Goal: Complete application form: Complete application form

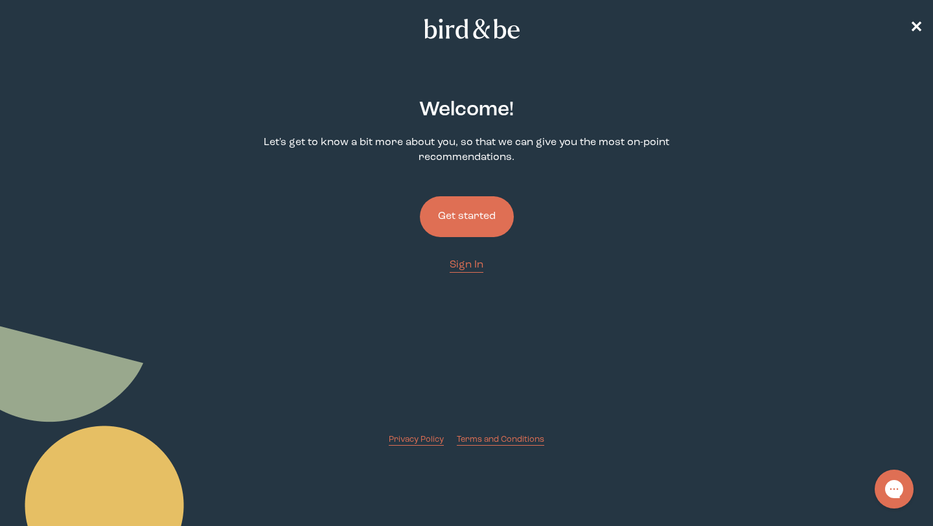
click at [474, 225] on button "Get started" at bounding box center [467, 216] width 94 height 41
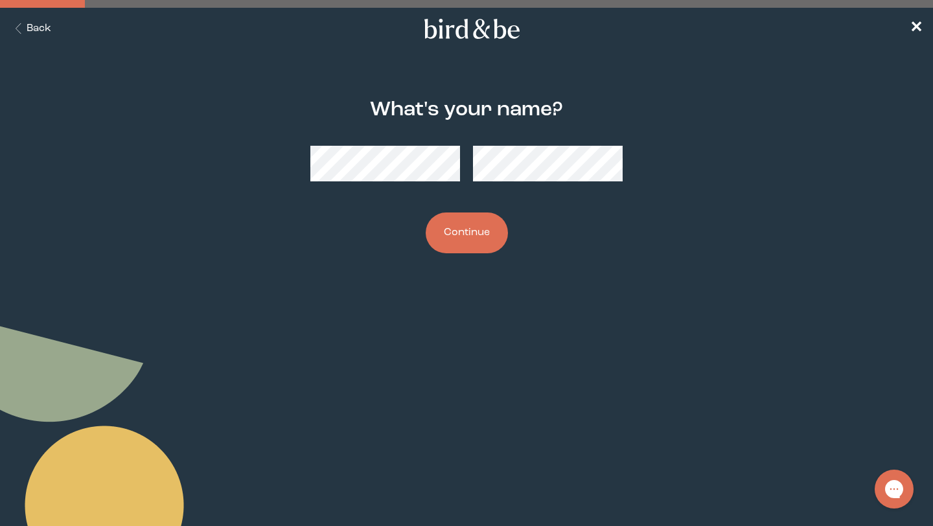
click at [426, 213] on button "Continue" at bounding box center [467, 233] width 82 height 41
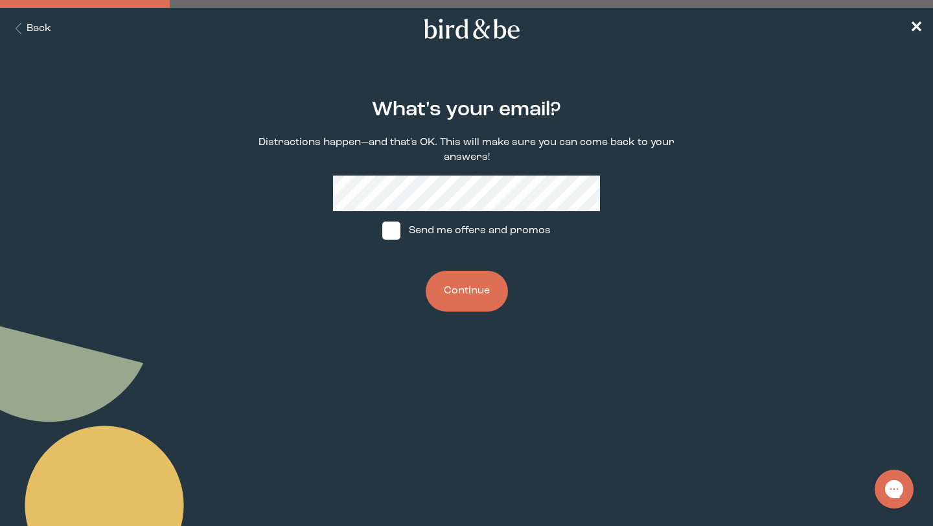
click at [443, 295] on button "Continue" at bounding box center [467, 291] width 82 height 41
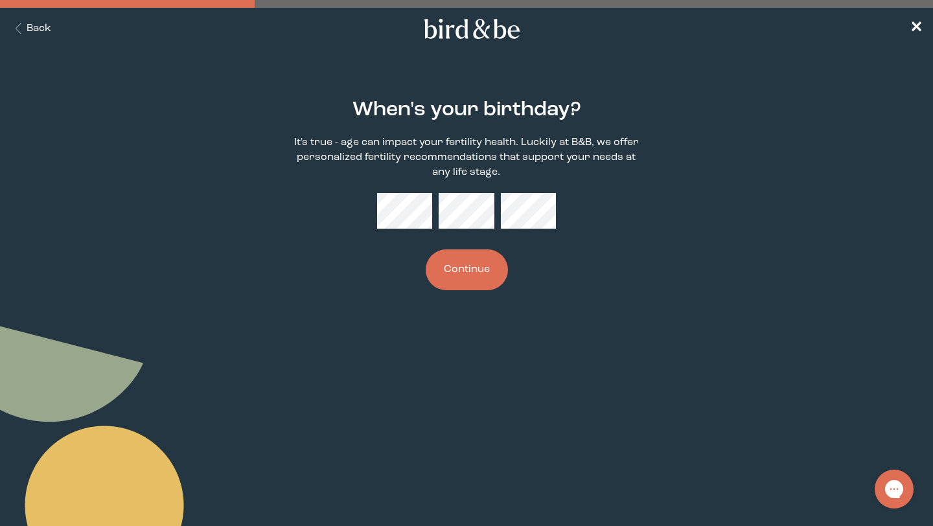
click at [457, 274] on button "Continue" at bounding box center [467, 269] width 82 height 41
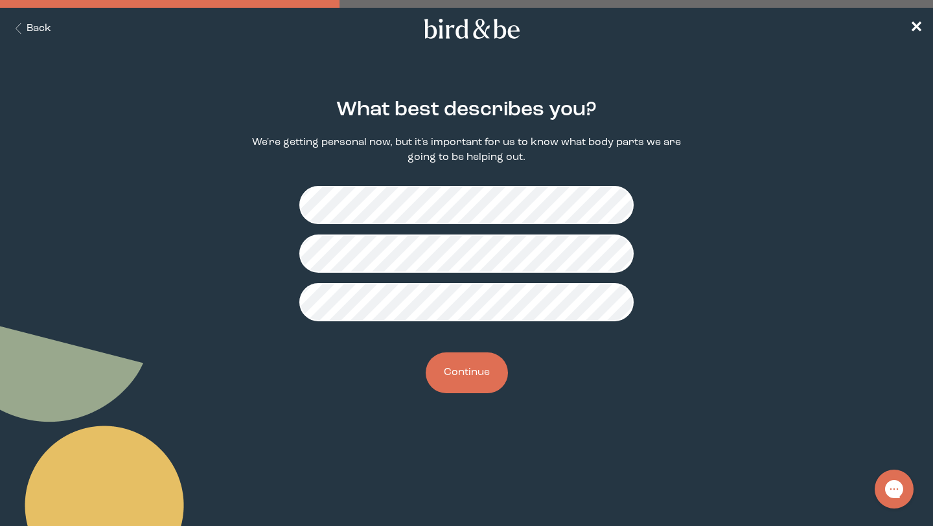
click at [463, 381] on button "Continue" at bounding box center [467, 372] width 82 height 41
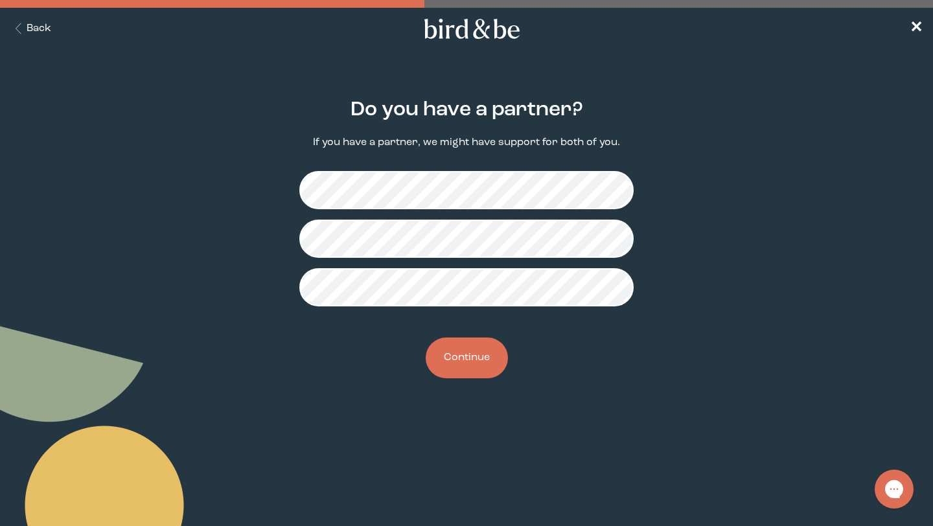
click at [473, 310] on fieldset at bounding box center [466, 239] width 334 height 156
click at [463, 368] on button "Continue" at bounding box center [467, 358] width 82 height 41
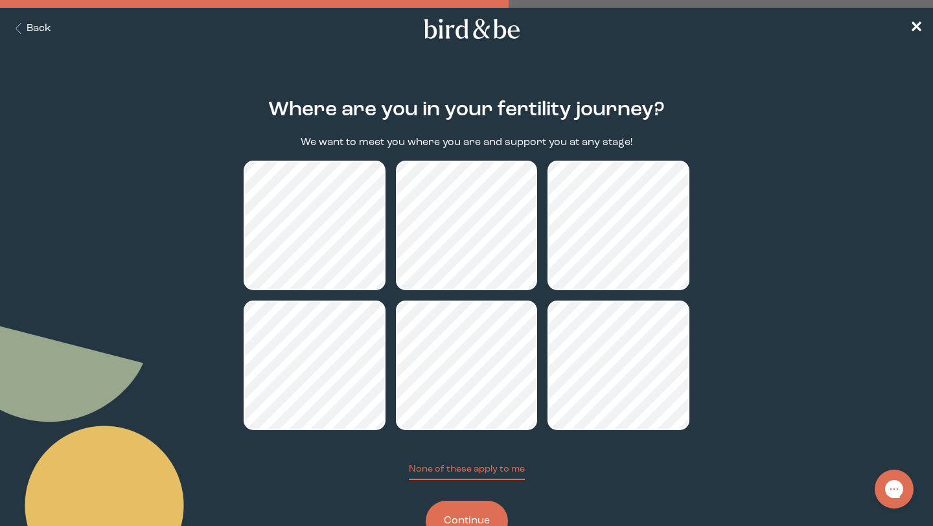
scroll to position [47, 0]
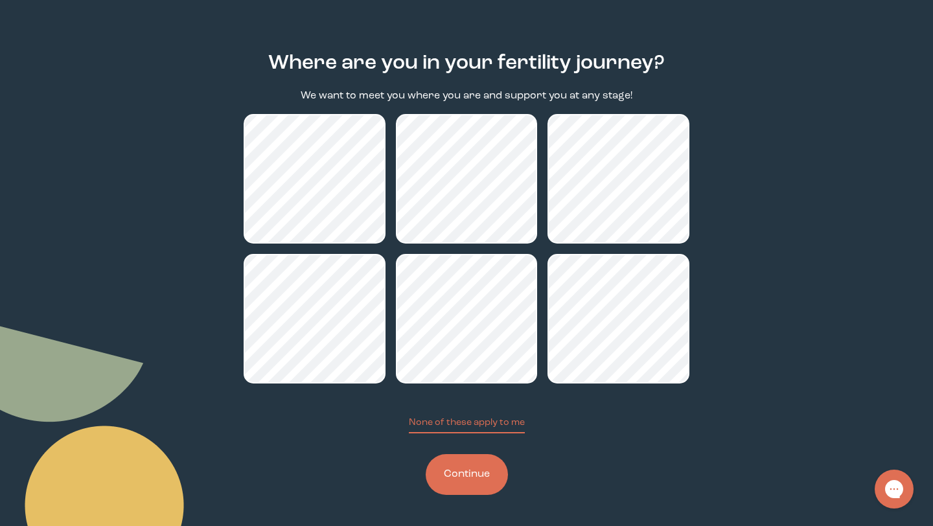
click at [472, 487] on button "Continue" at bounding box center [467, 474] width 82 height 41
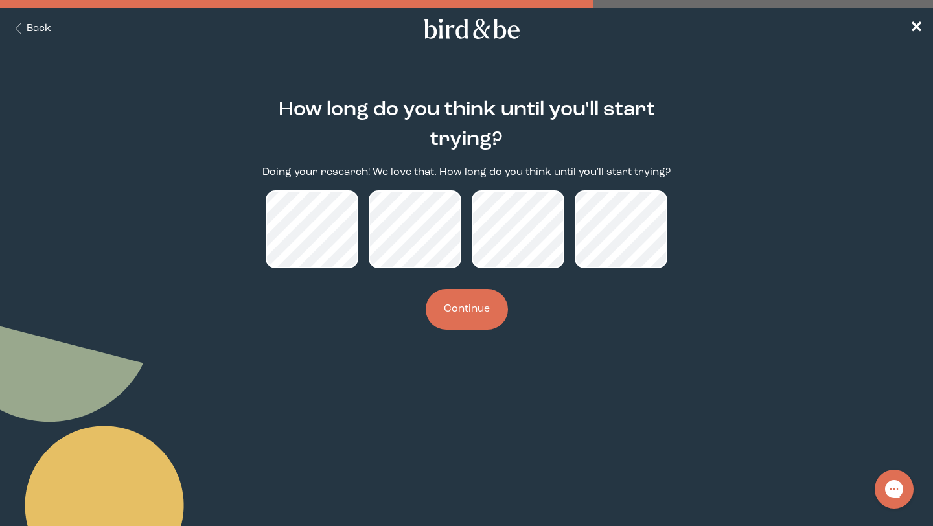
click at [463, 310] on button "Continue" at bounding box center [467, 309] width 82 height 41
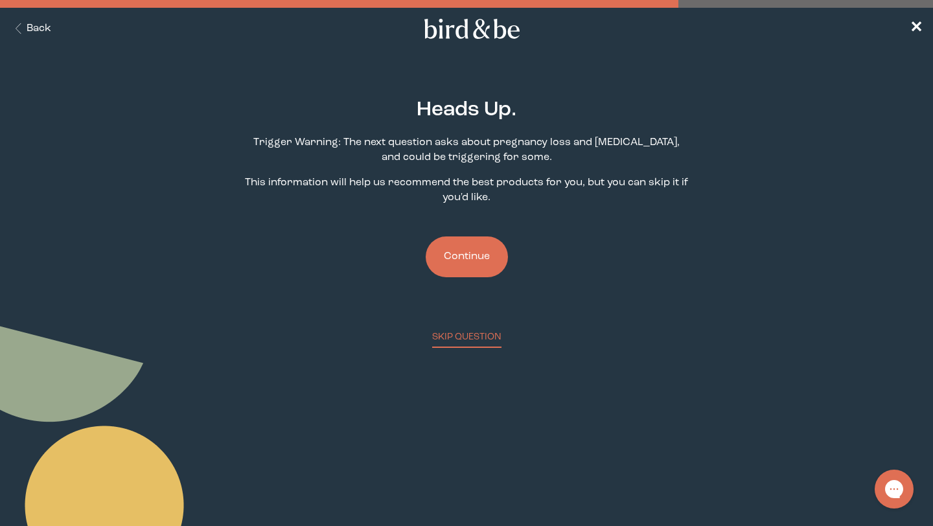
click at [455, 262] on button "Continue" at bounding box center [467, 256] width 82 height 41
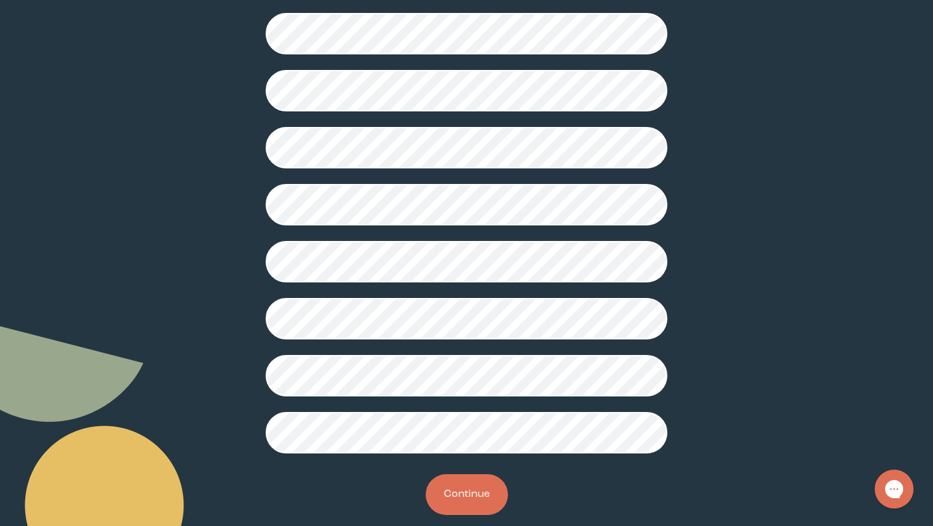
scroll to position [284, 0]
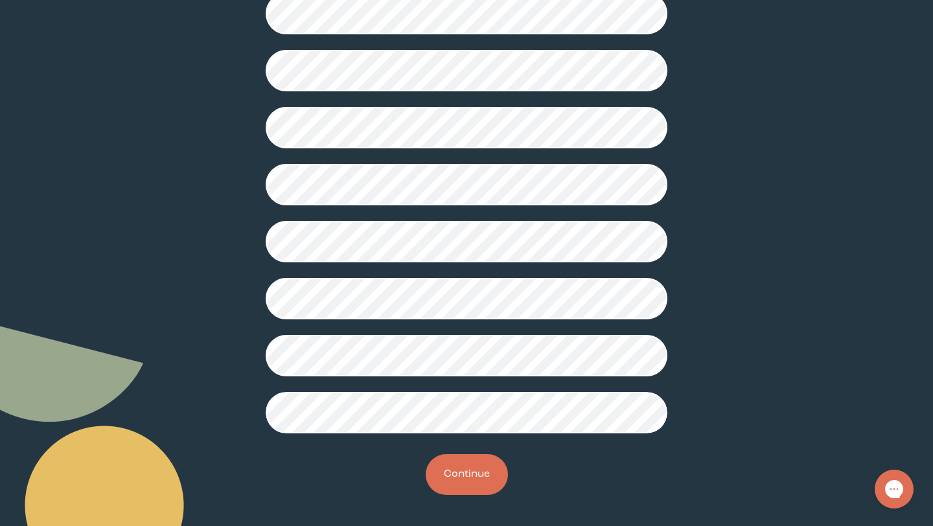
click at [459, 482] on button "Continue" at bounding box center [467, 474] width 82 height 41
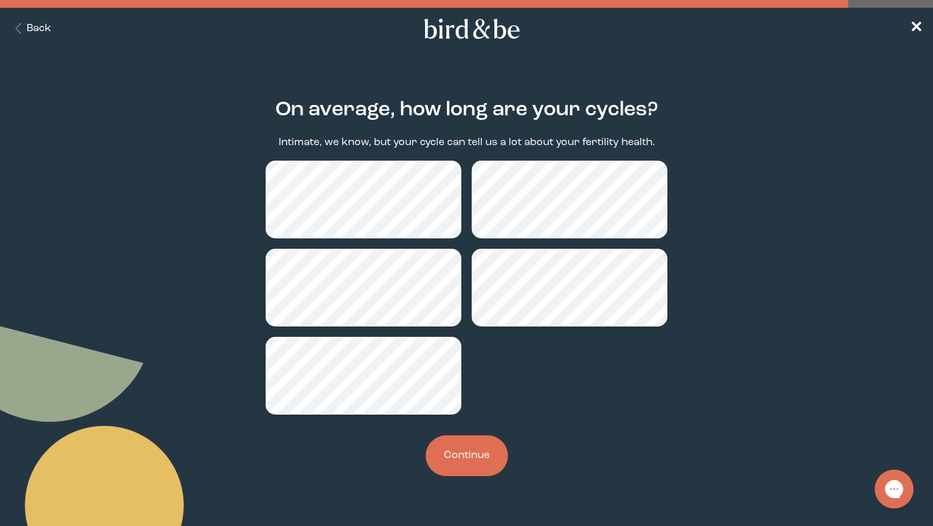
click at [478, 457] on button "Continue" at bounding box center [467, 455] width 82 height 41
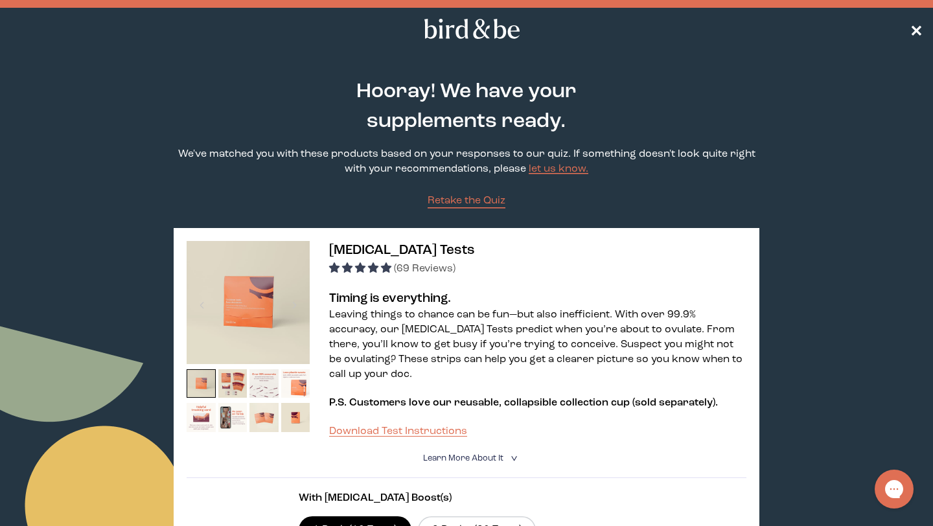
click at [917, 29] on span "✕" at bounding box center [916, 29] width 13 height 16
